Goal: Answer question/provide support: Share knowledge or assist other users

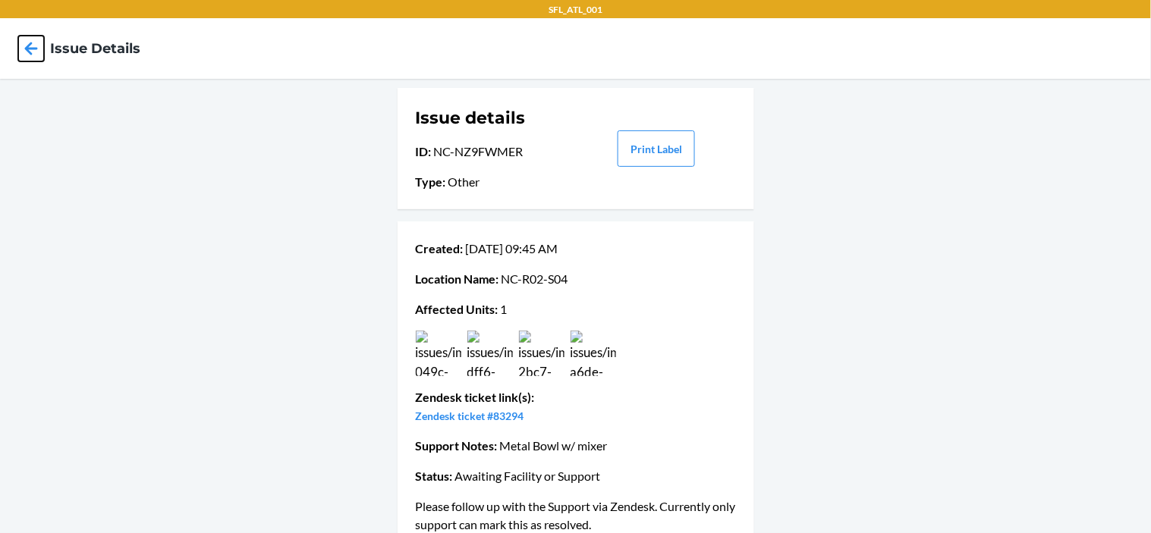
click at [36, 49] on icon at bounding box center [31, 48] width 13 height 13
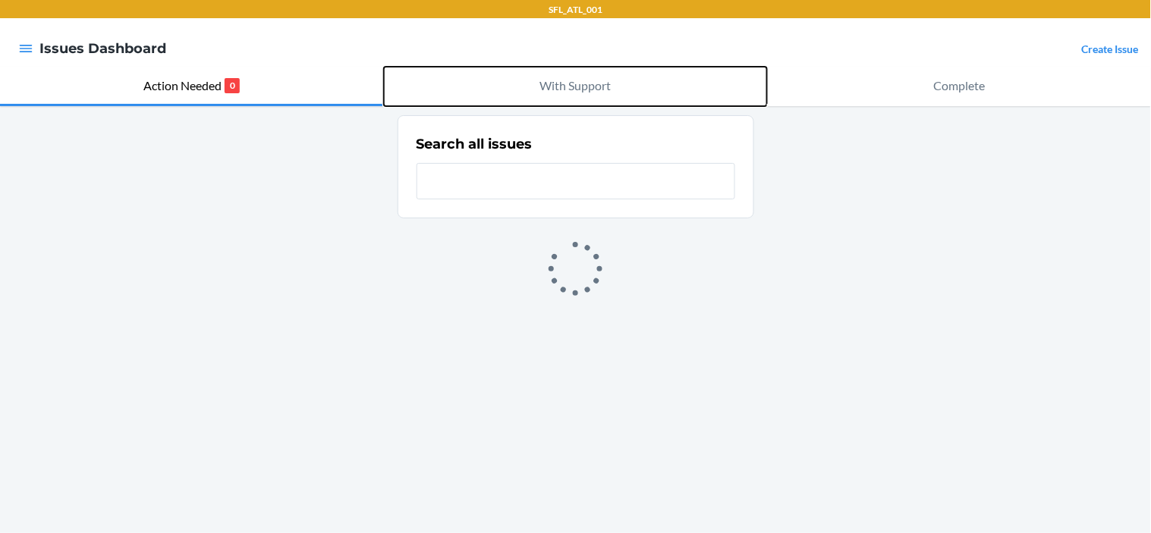
click at [572, 86] on p "With Support" at bounding box center [575, 86] width 71 height 18
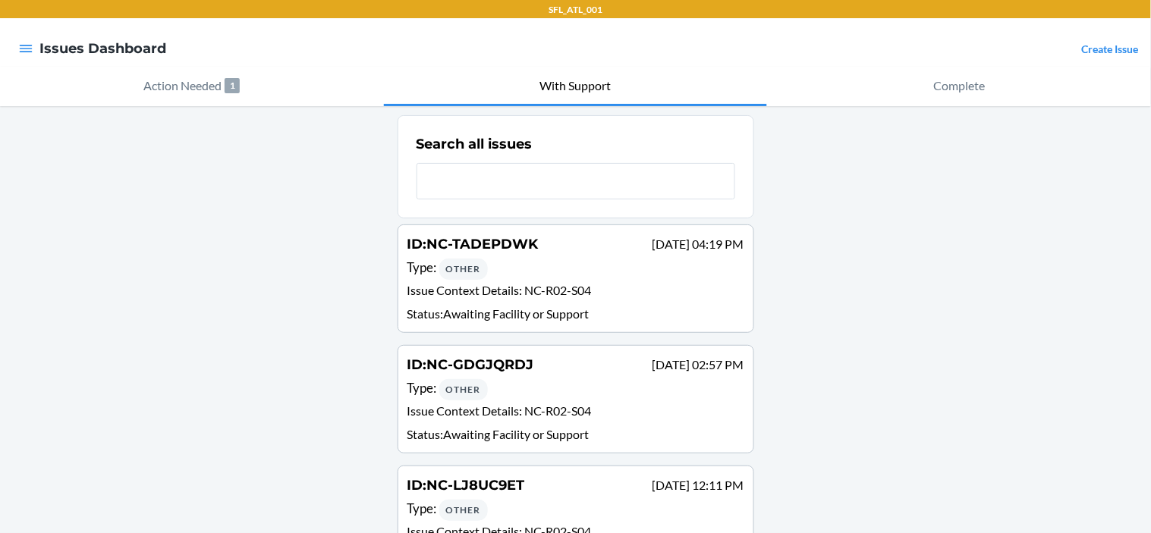
click at [549, 155] on div "Search all issues" at bounding box center [575, 167] width 319 height 74
click at [549, 179] on input "text" at bounding box center [575, 181] width 319 height 36
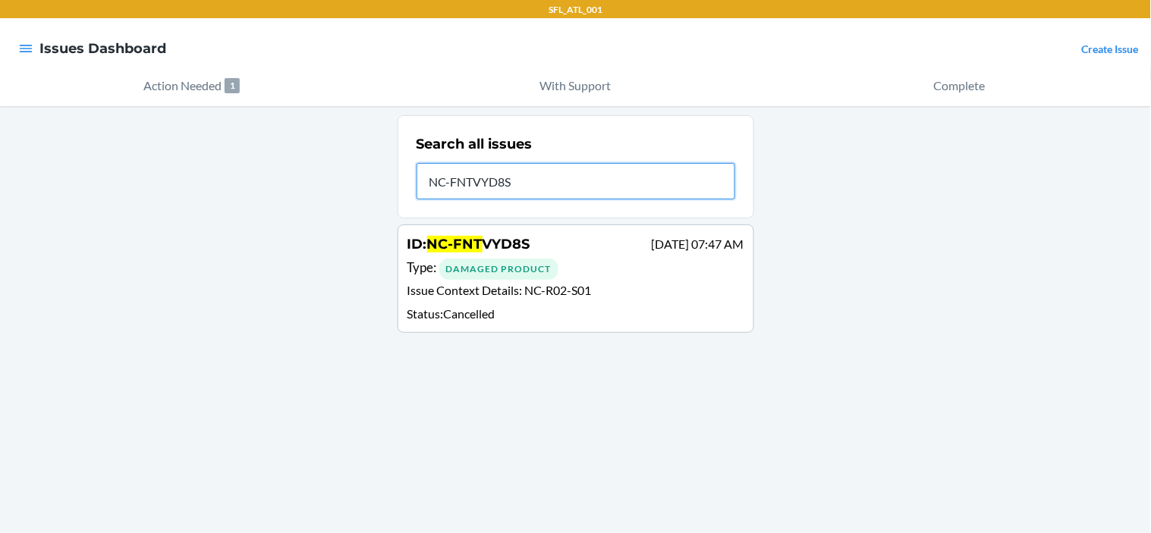
type input "NC-FNTVYD8S"
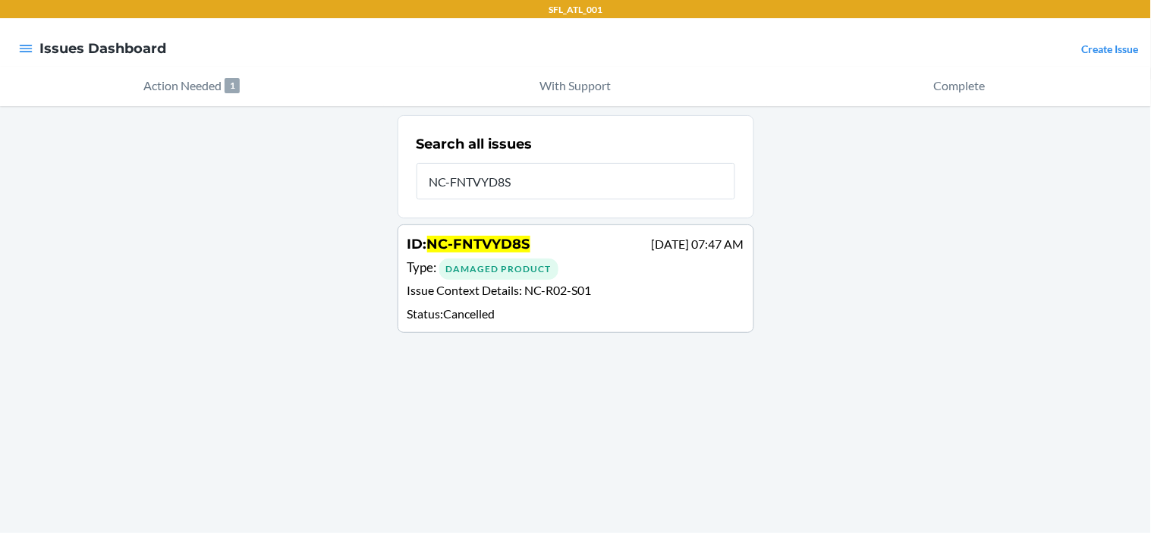
click at [566, 302] on p "Issue Context Details : NC-R02-S01" at bounding box center [575, 292] width 337 height 22
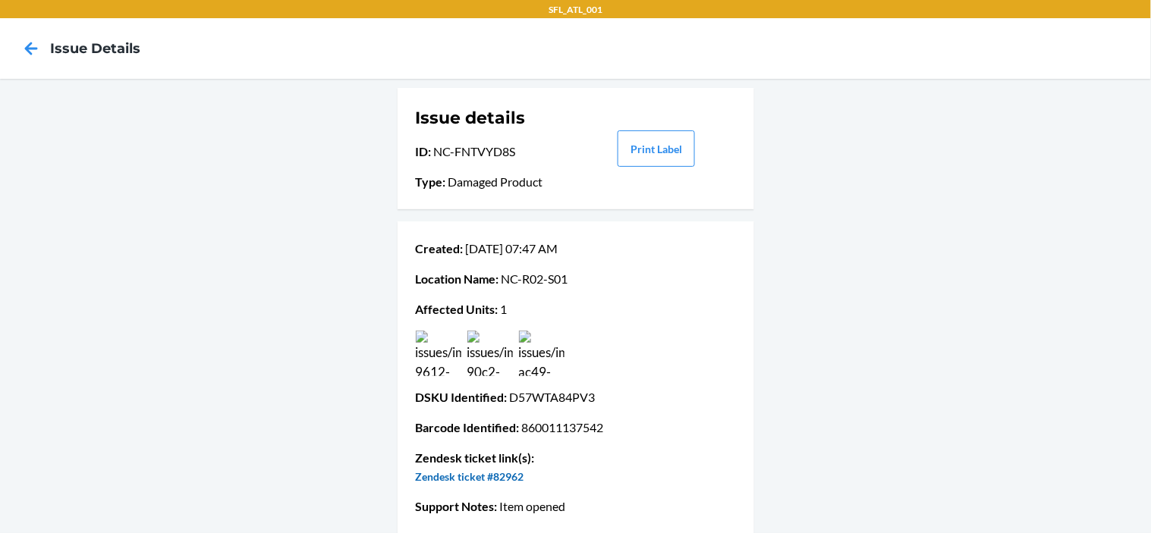
click at [454, 479] on link "Zendesk ticket #82962" at bounding box center [470, 476] width 108 height 13
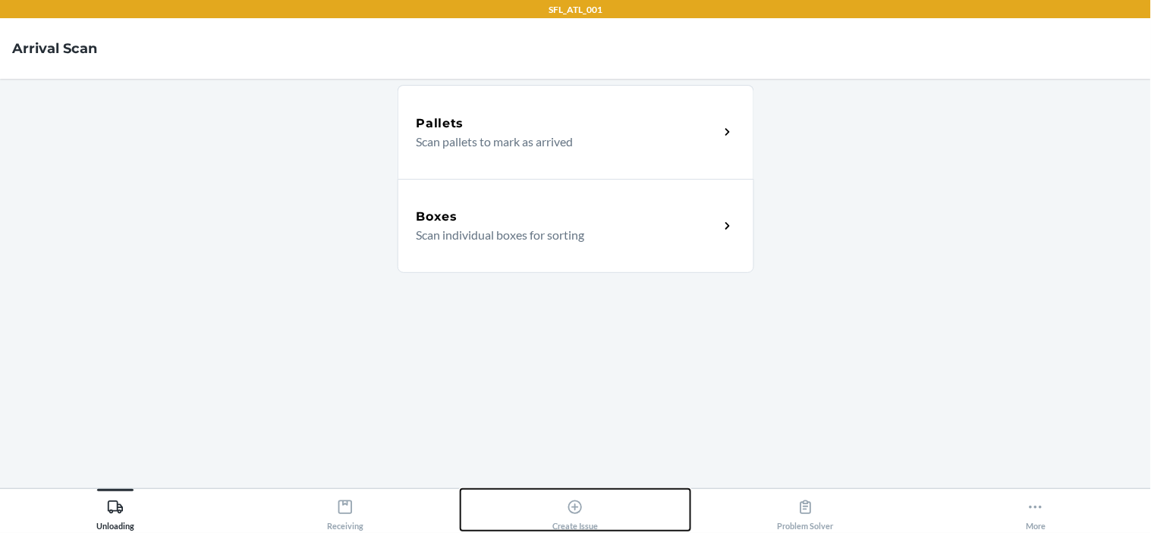
click at [589, 510] on div "Create Issue" at bounding box center [575, 512] width 46 height 38
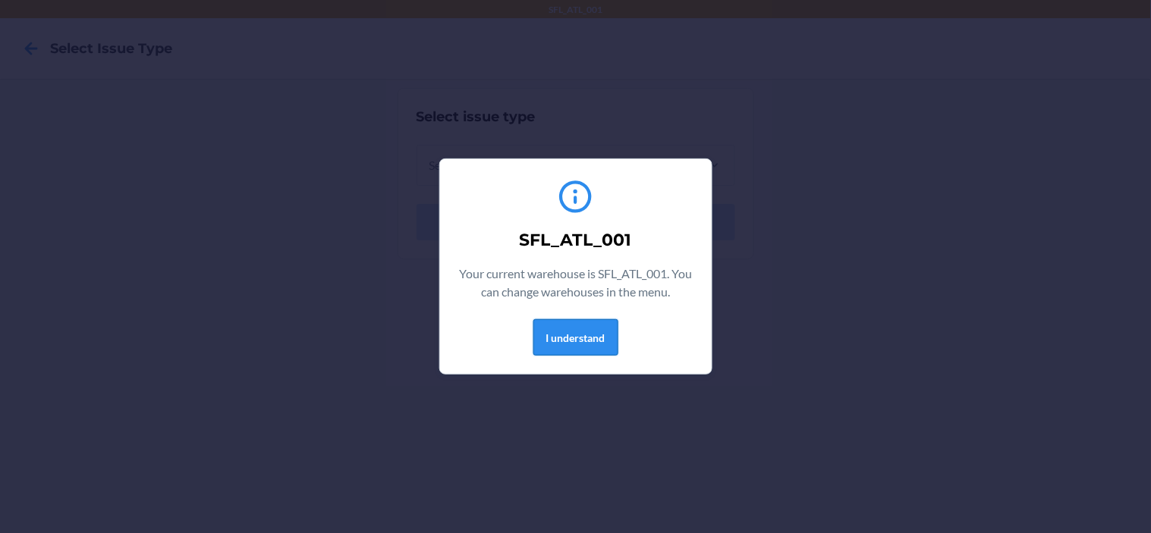
click at [575, 342] on button "I understand" at bounding box center [575, 337] width 85 height 36
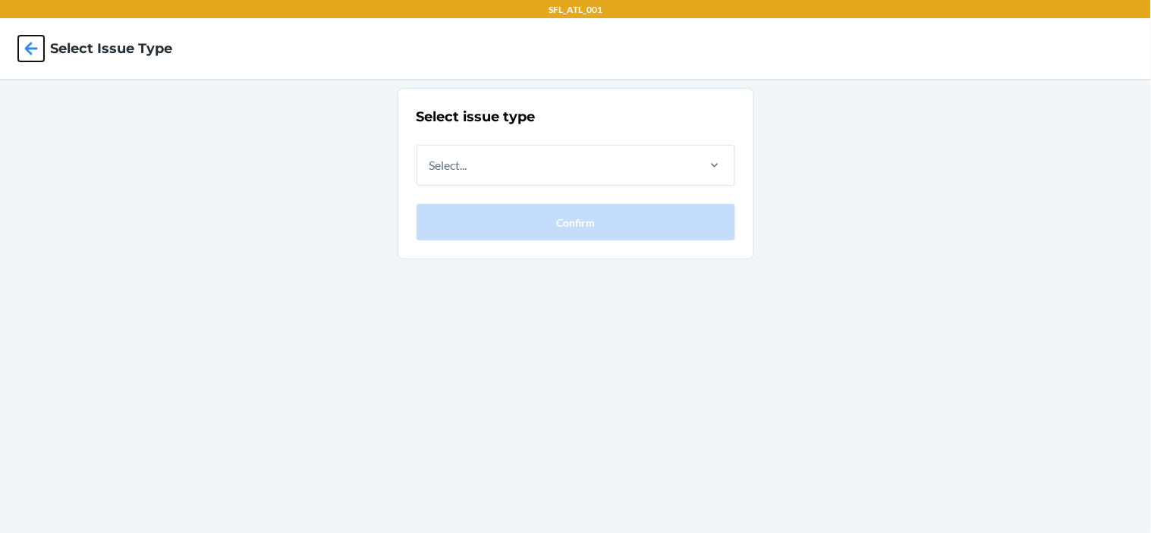
click at [33, 46] on icon at bounding box center [31, 49] width 26 height 26
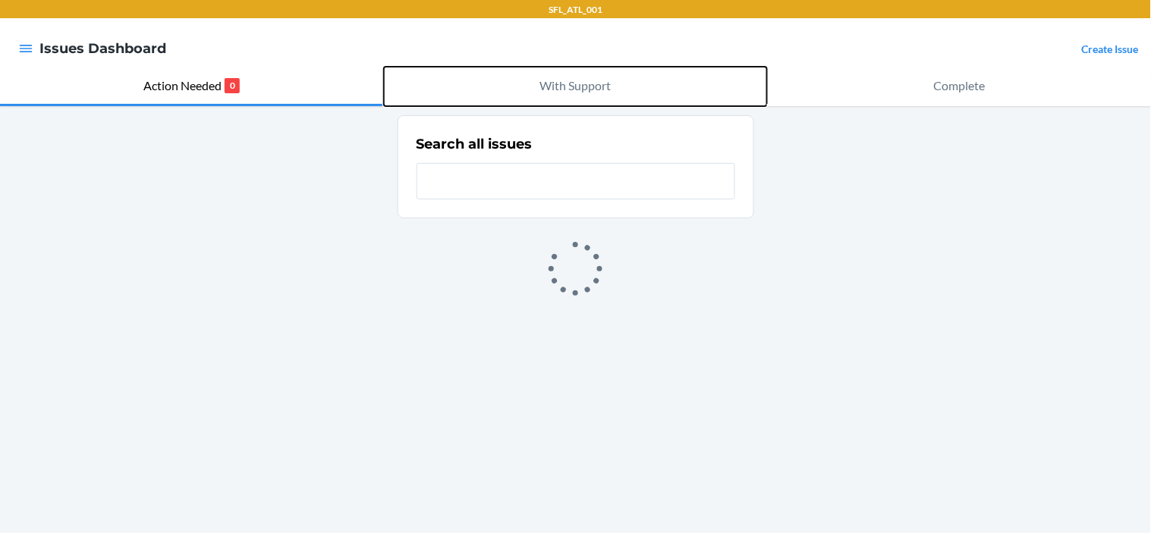
click at [595, 89] on p "With Support" at bounding box center [575, 86] width 71 height 18
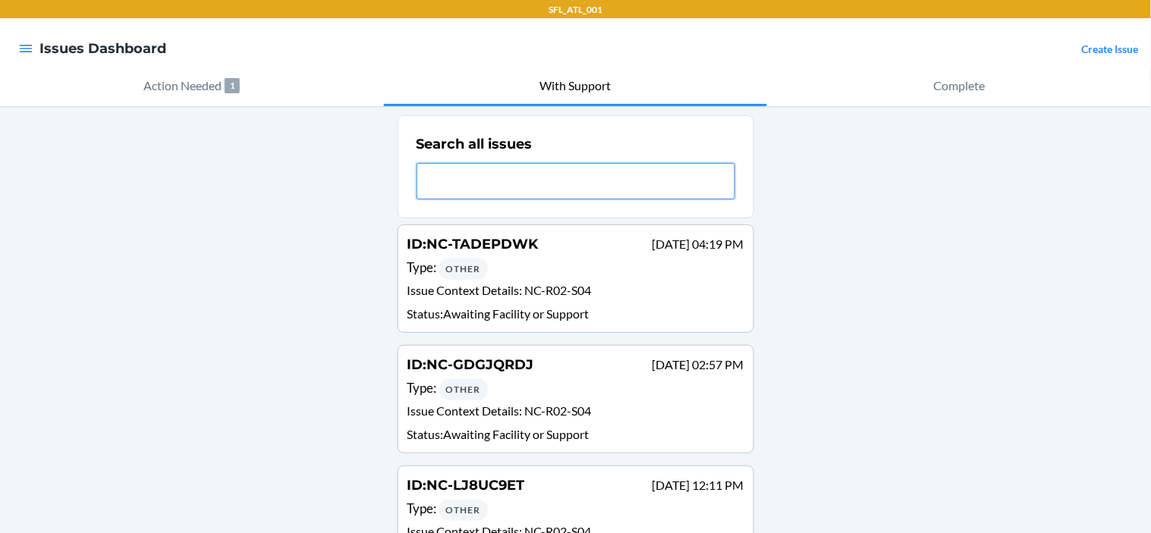
click at [563, 177] on input "text" at bounding box center [575, 181] width 319 height 36
type input "NC-GPSU83KQ"
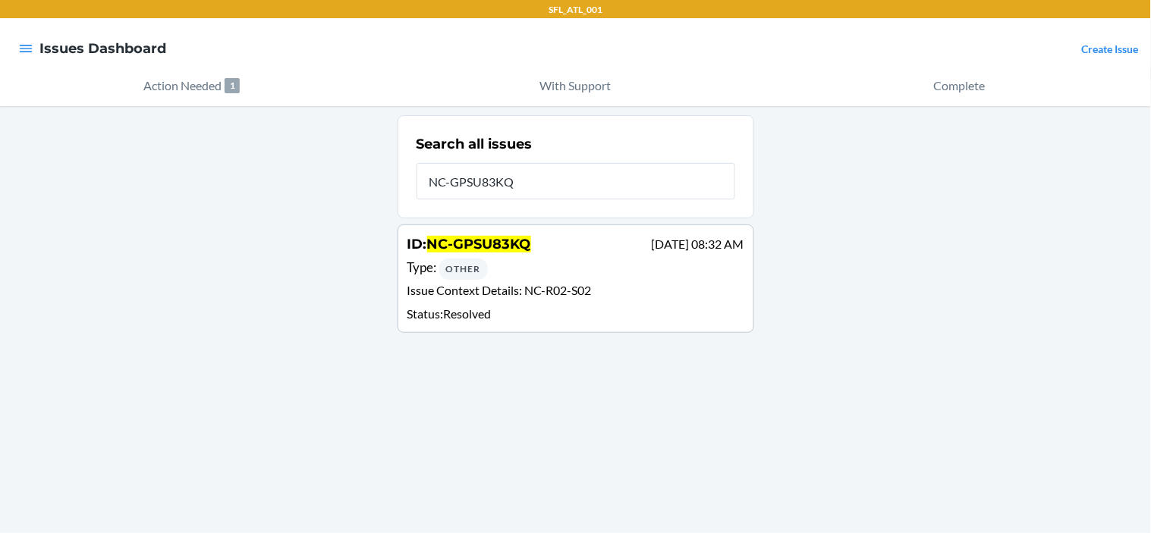
click at [561, 277] on div "Type : Other" at bounding box center [575, 269] width 337 height 22
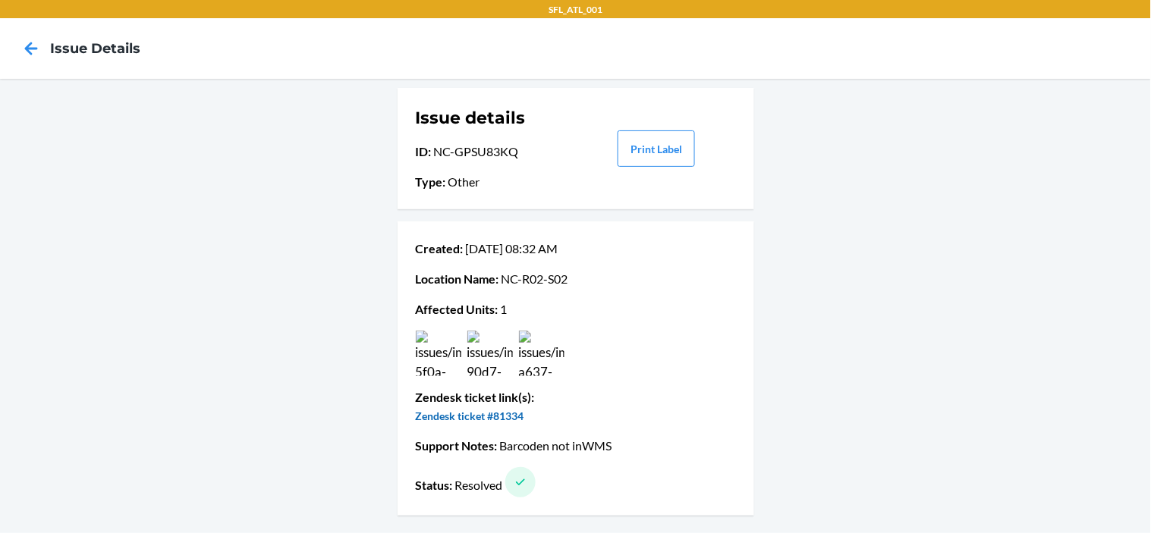
click at [505, 415] on link "Zendesk ticket #81334" at bounding box center [470, 416] width 108 height 13
click at [32, 50] on icon at bounding box center [31, 49] width 26 height 26
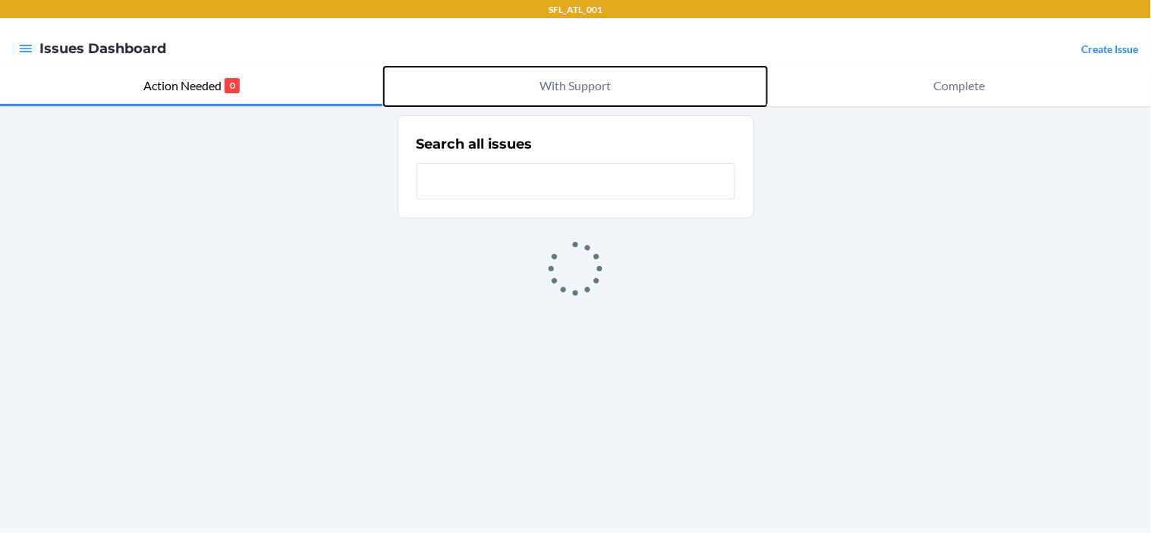
click at [579, 92] on p "With Support" at bounding box center [575, 86] width 71 height 18
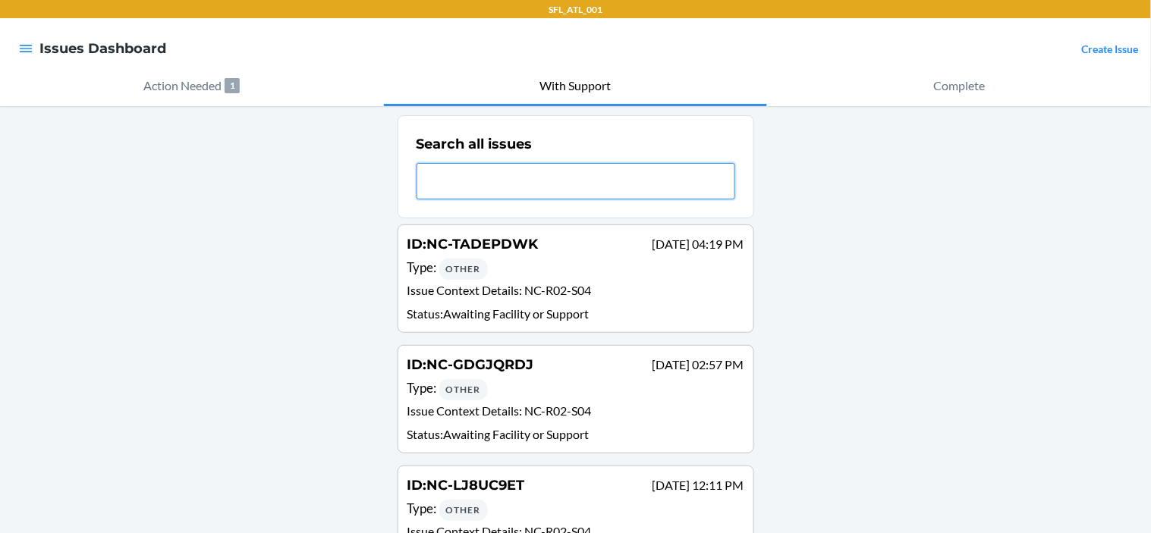
click at [535, 176] on input "text" at bounding box center [575, 181] width 319 height 36
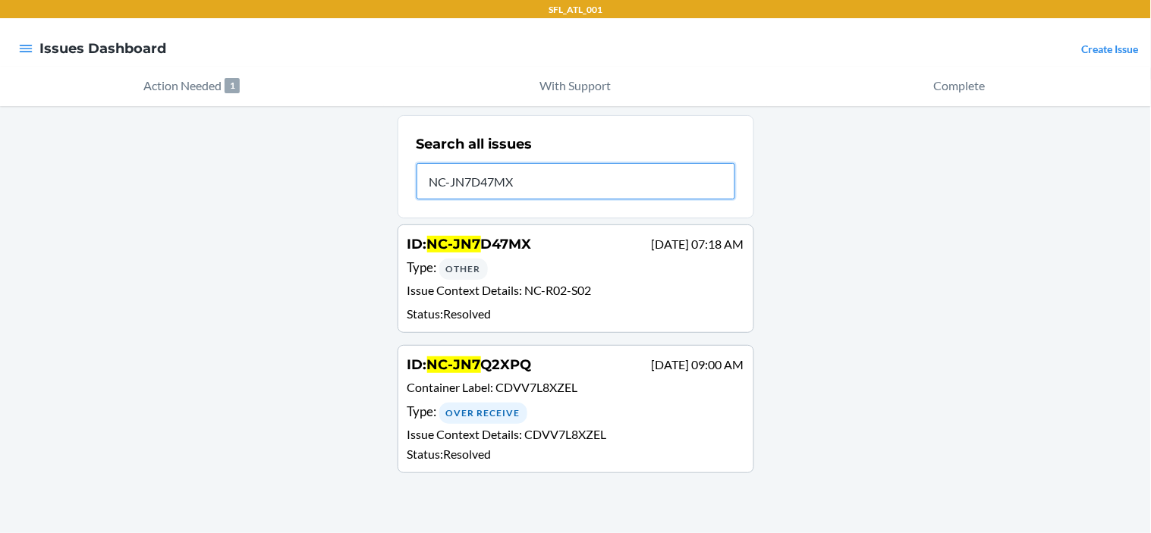
type input "NC-JN7D47MX"
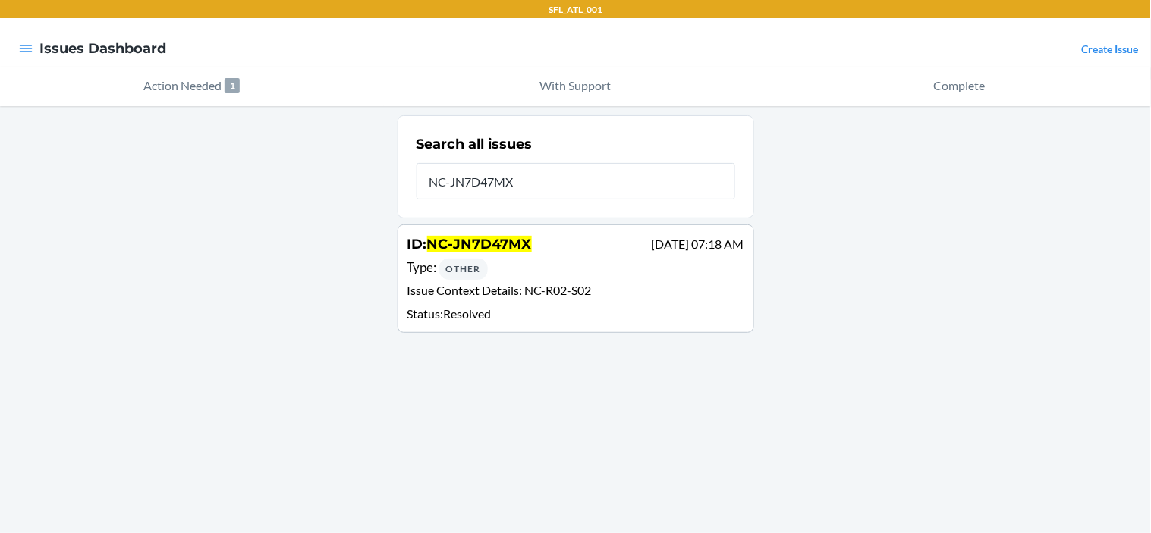
click at [556, 279] on div "ID : NC-JN7D47MX Sep 13 07:18 AM Type : Other Issue Context Details : NC-R02-S0…" at bounding box center [575, 278] width 337 height 89
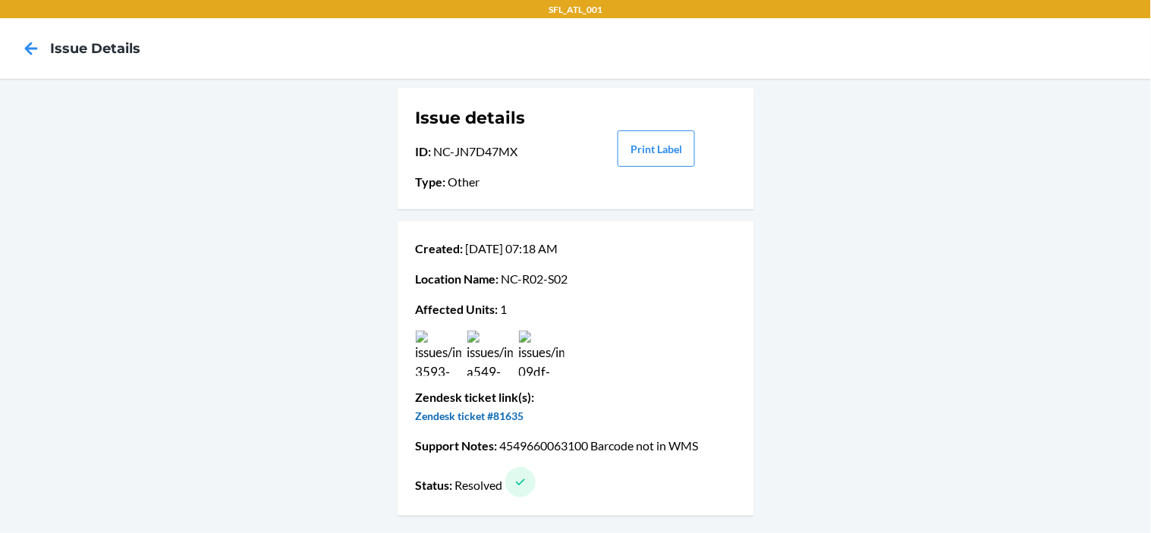
click at [493, 417] on link "Zendesk ticket #81635" at bounding box center [470, 416] width 108 height 13
click at [30, 49] on icon at bounding box center [31, 49] width 26 height 26
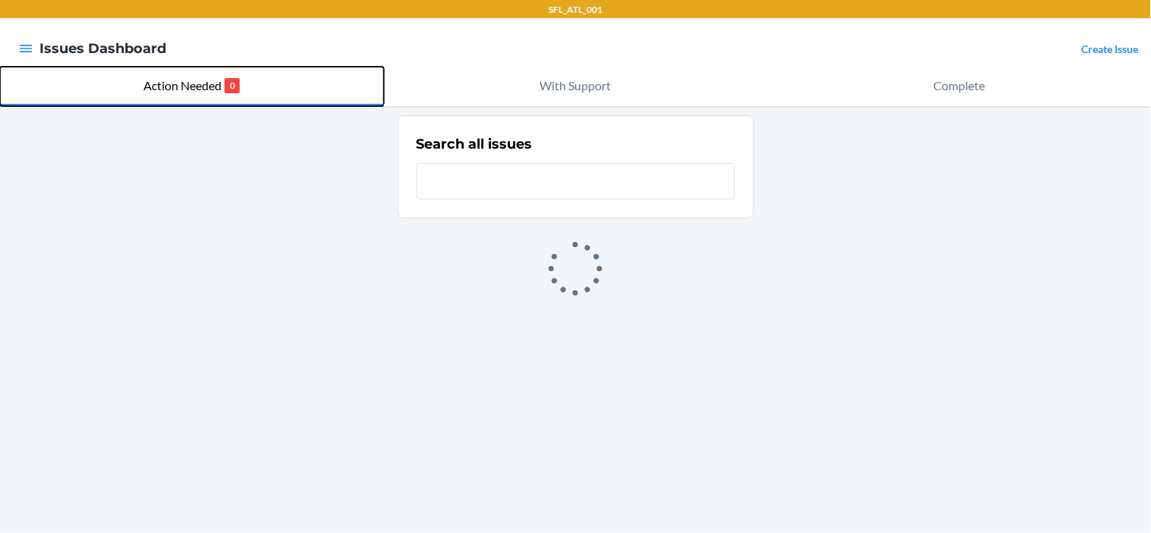
click at [195, 86] on p "Action Needed" at bounding box center [182, 86] width 78 height 18
